Goal: Find specific page/section: Find specific page/section

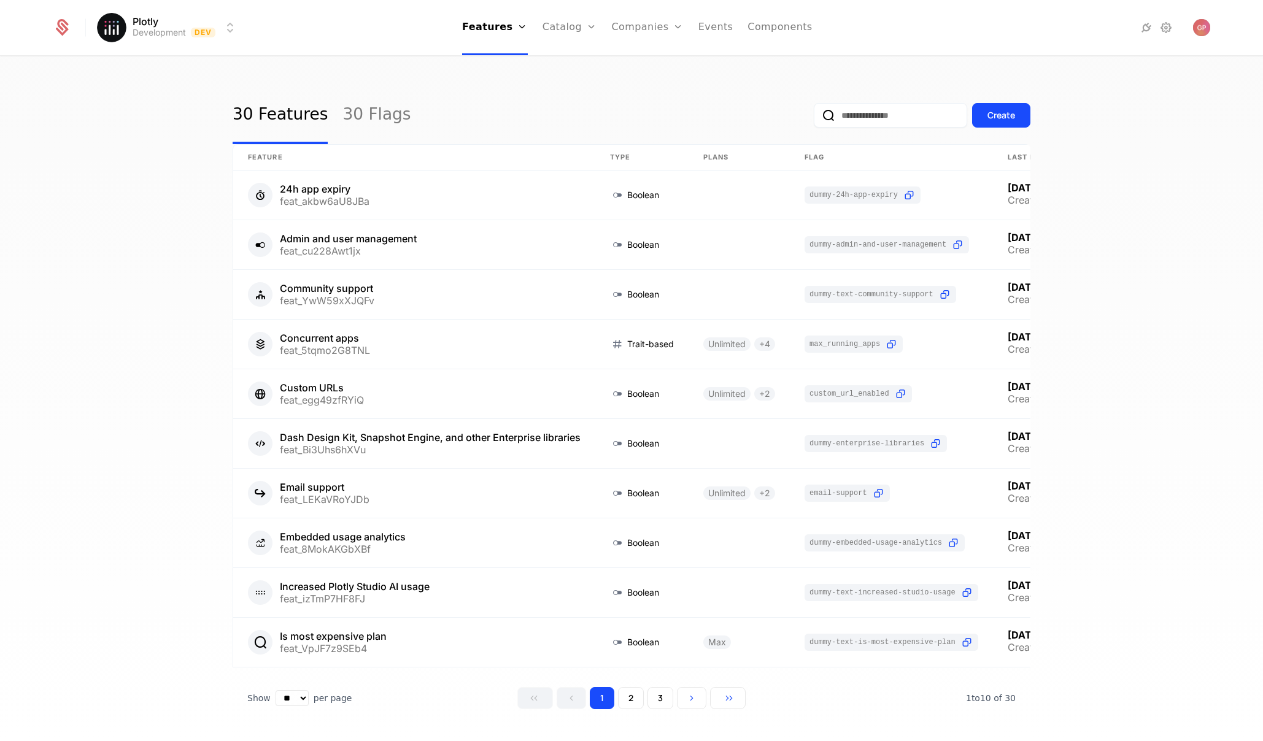
click at [566, 61] on link "Plans" at bounding box center [588, 60] width 63 height 10
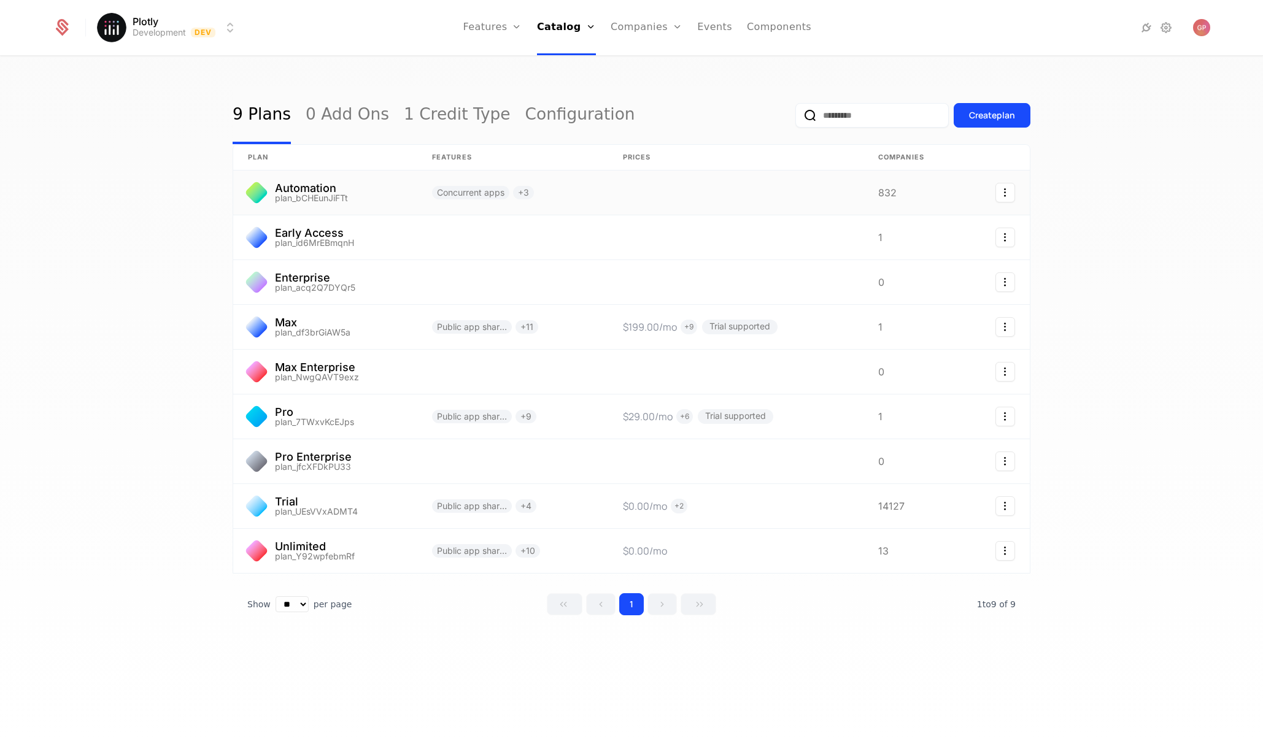
click at [383, 197] on link at bounding box center [325, 193] width 184 height 44
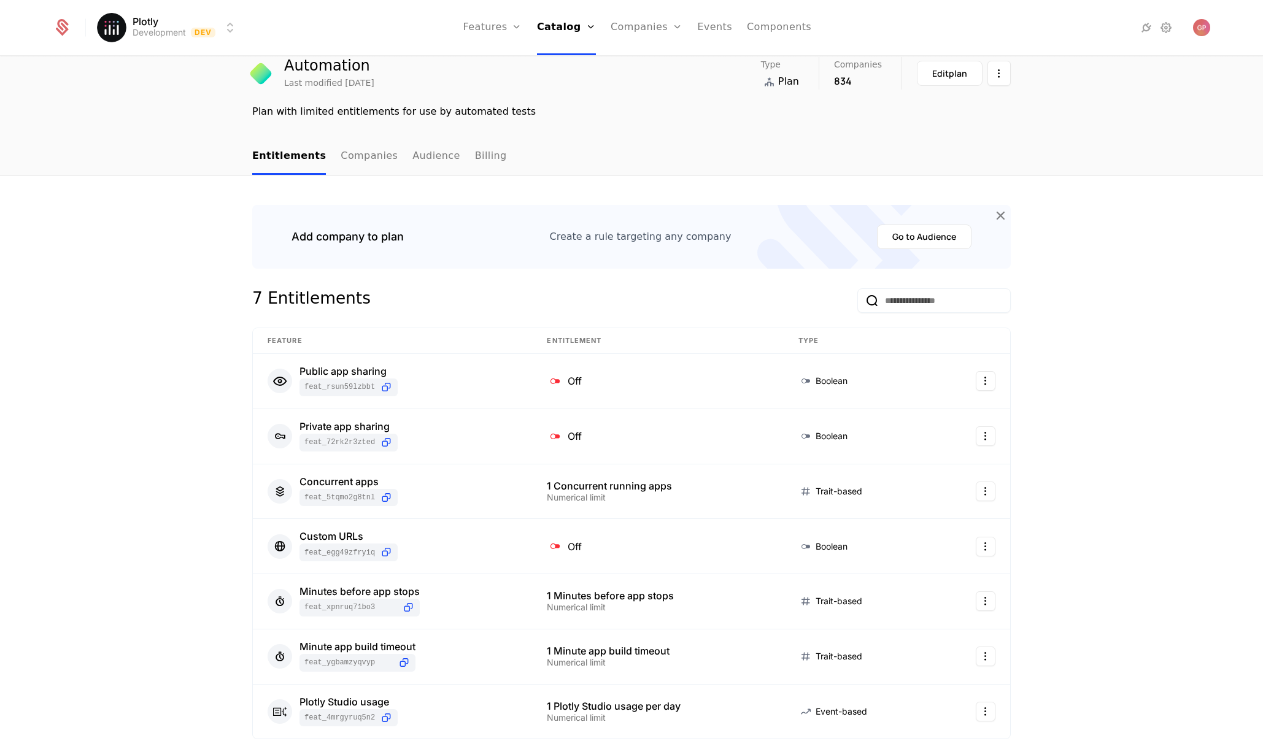
scroll to position [77, 0]
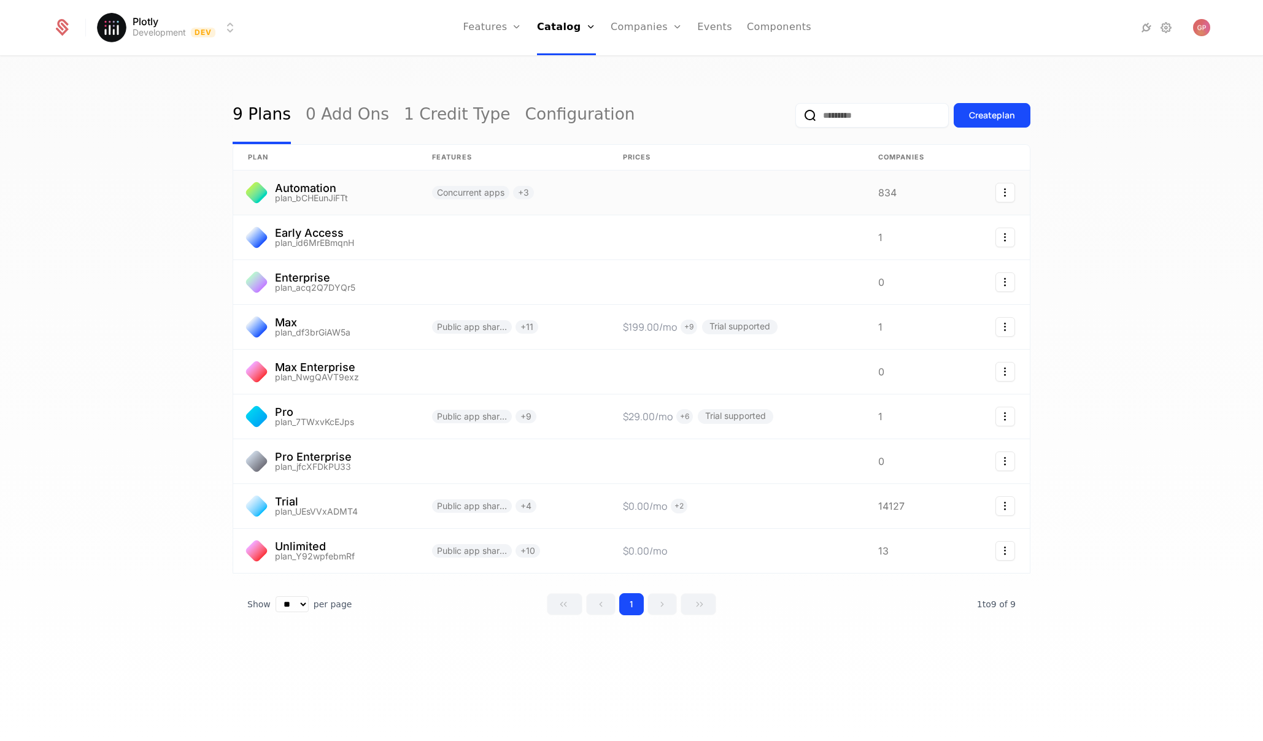
click at [638, 194] on link at bounding box center [735, 193] width 255 height 44
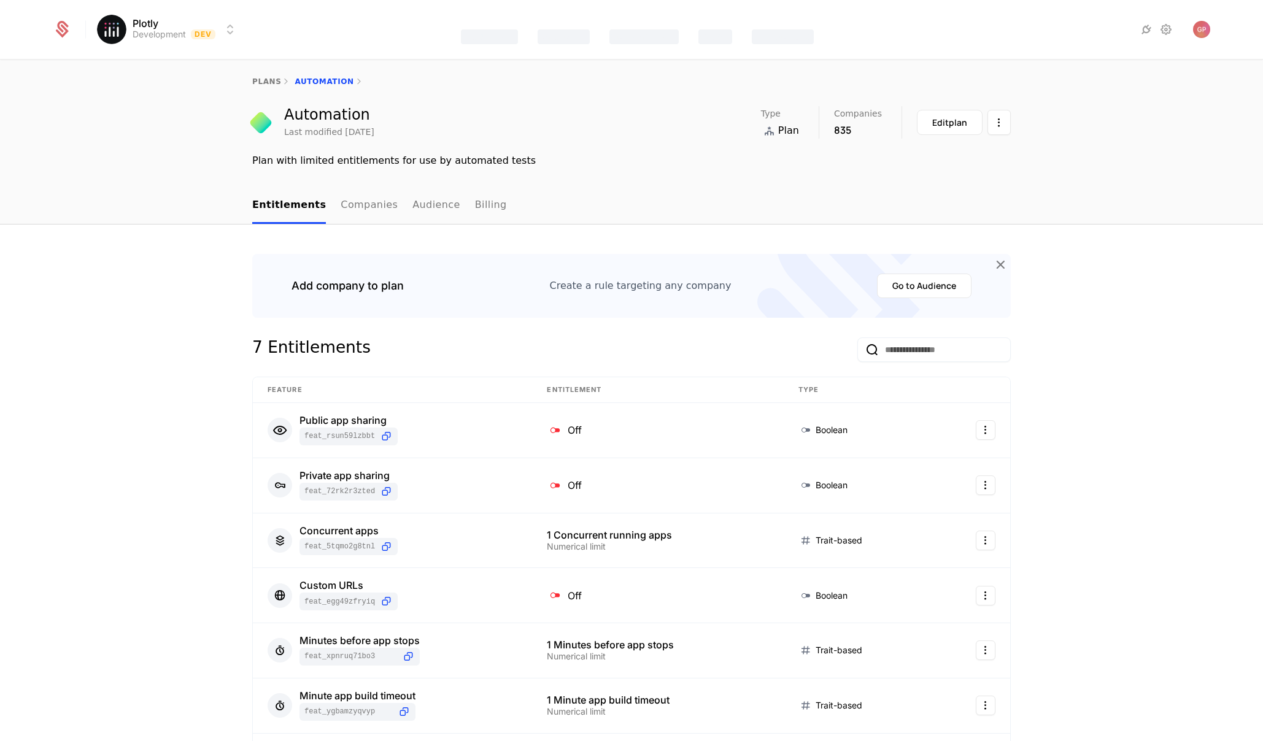
click at [342, 210] on link "Companies" at bounding box center [369, 206] width 57 height 36
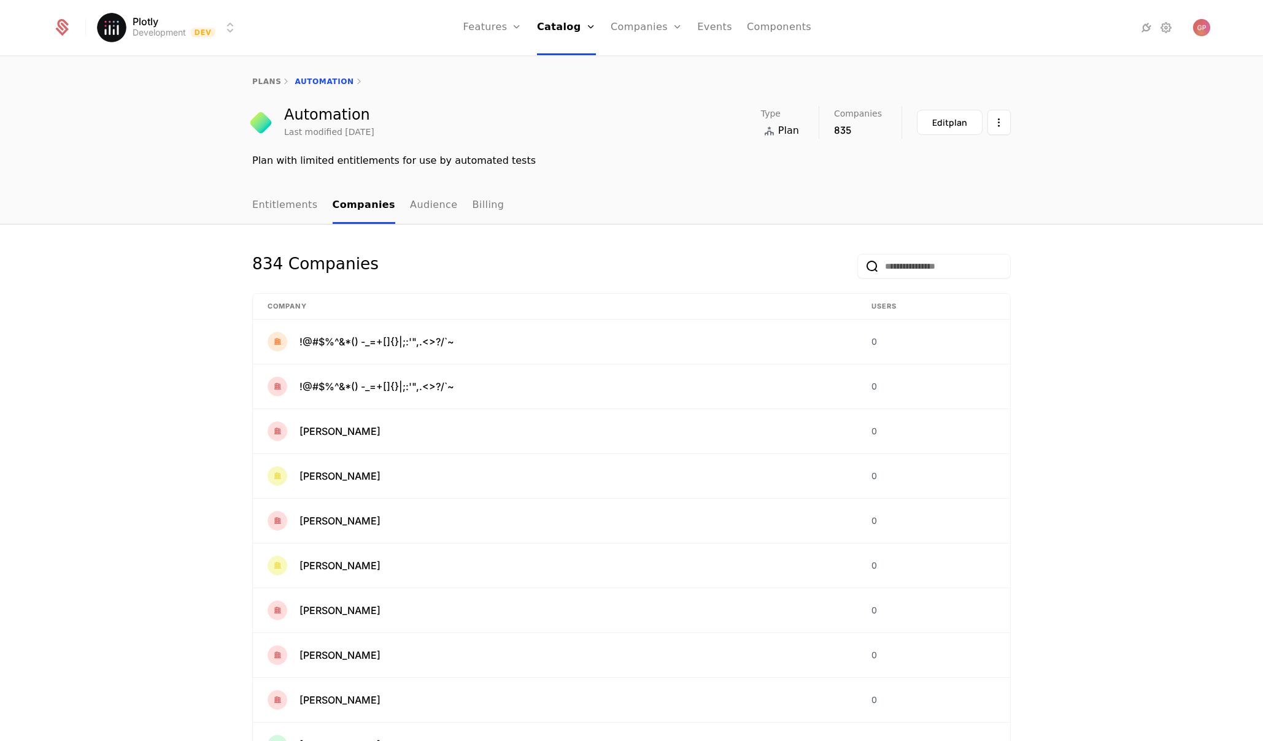
click at [321, 306] on th "Company" at bounding box center [555, 307] width 604 height 26
click at [947, 271] on input "email" at bounding box center [933, 266] width 153 height 25
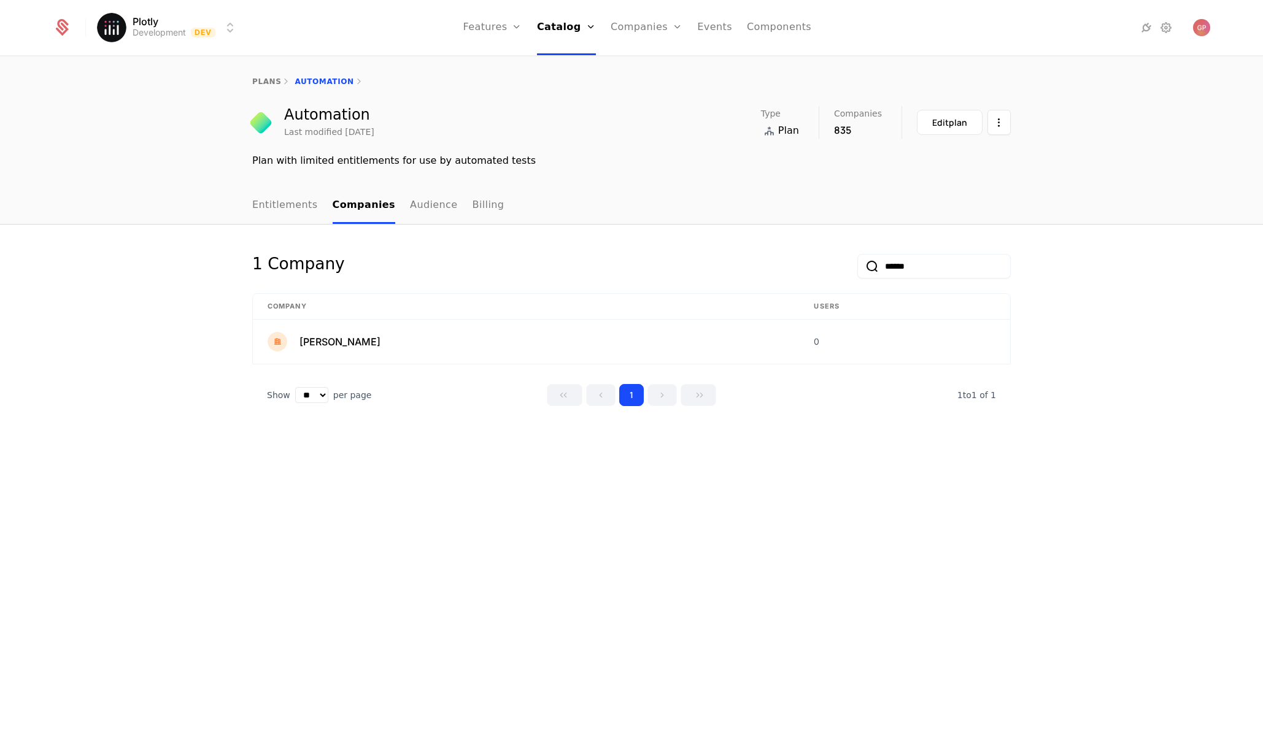
type input "******"
click at [857, 269] on button "submit" at bounding box center [857, 269] width 0 height 0
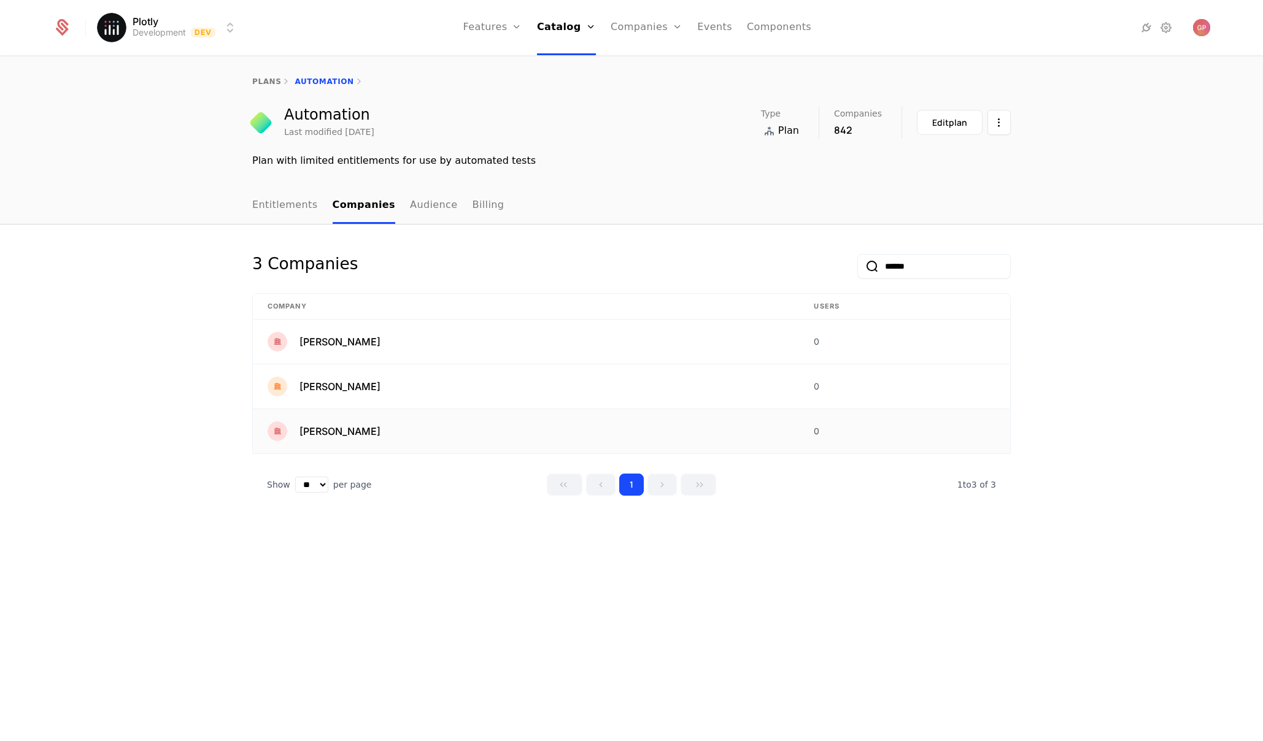
click at [349, 431] on span "Raphaelle Armstrong" at bounding box center [339, 431] width 81 height 15
